Goal: Task Accomplishment & Management: Use online tool/utility

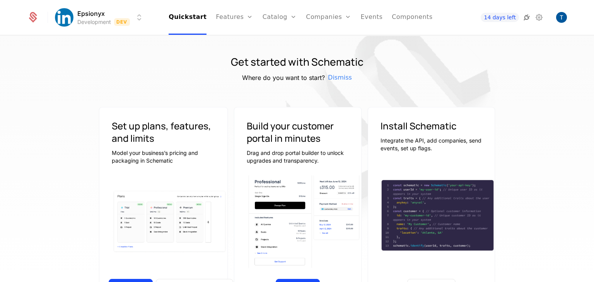
click at [525, 17] on icon at bounding box center [526, 17] width 9 height 9
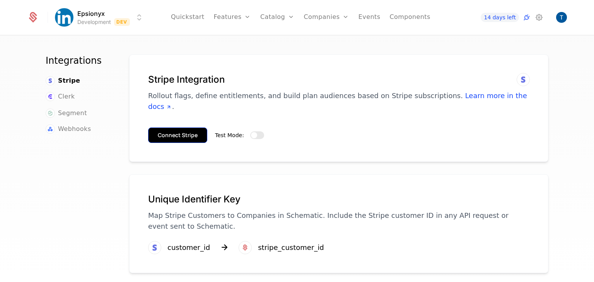
click at [165, 130] on button "Connect Stripe" at bounding box center [177, 135] width 59 height 15
